Goal: Task Accomplishment & Management: Manage account settings

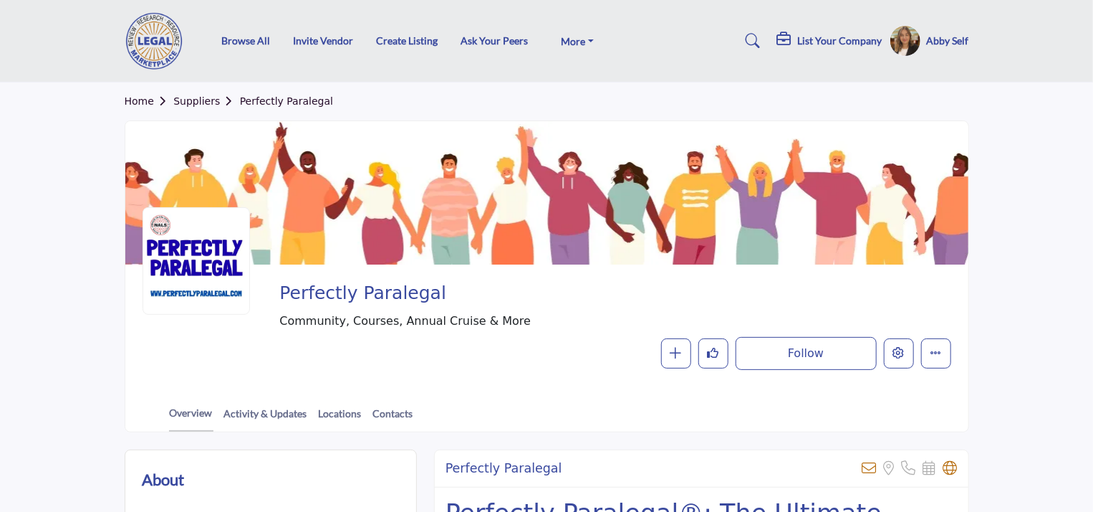
click at [951, 43] on h5 "Abby Self" at bounding box center [948, 41] width 42 height 14
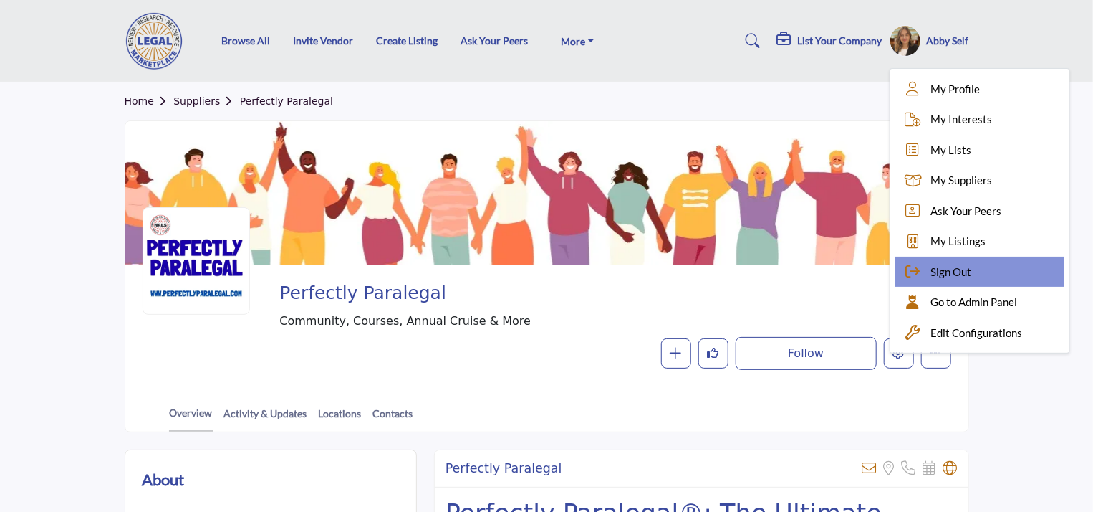
click at [962, 278] on span "Sign Out" at bounding box center [951, 272] width 41 height 16
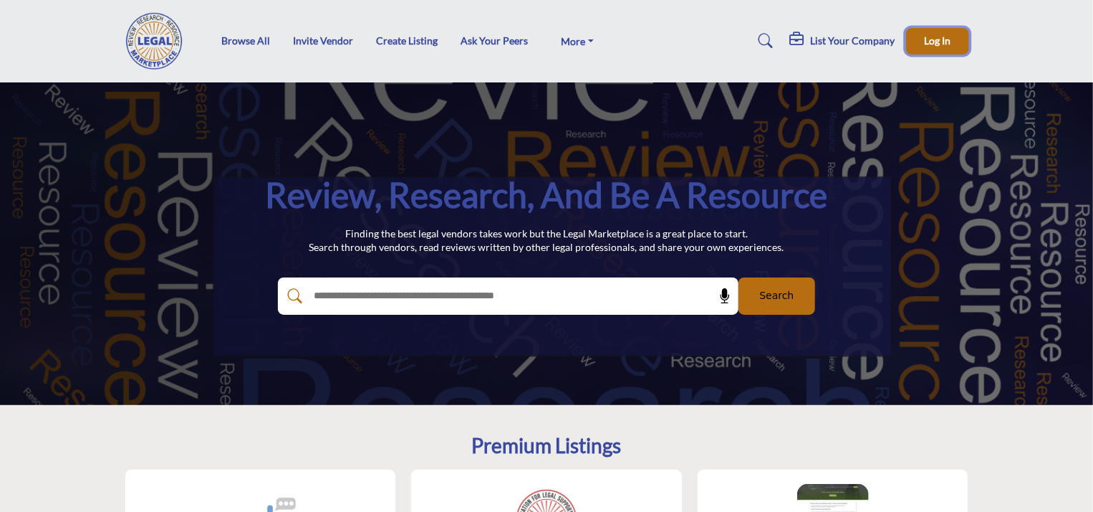
click at [939, 41] on span "Log In" at bounding box center [937, 40] width 27 height 12
